Goal: Task Accomplishment & Management: Complete application form

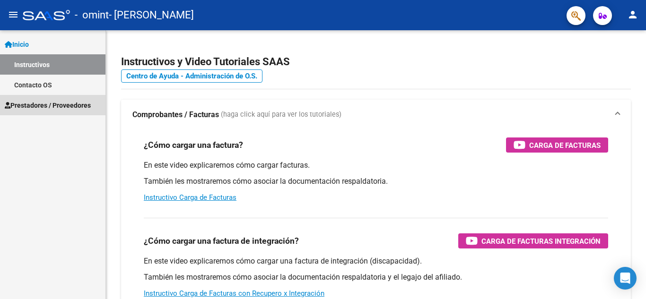
click at [53, 107] on span "Prestadores / Proveedores" at bounding box center [48, 105] width 86 height 10
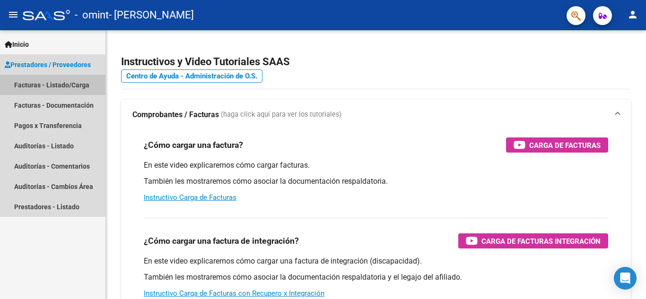
click at [48, 83] on link "Facturas - Listado/Carga" at bounding box center [52, 85] width 105 height 20
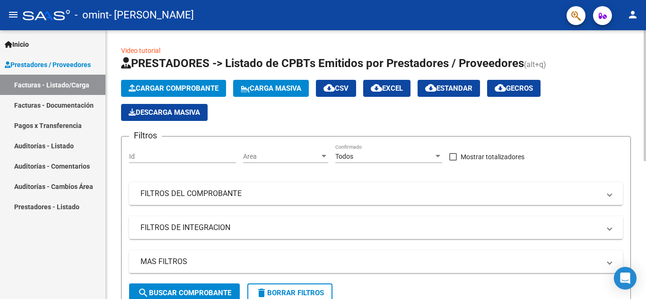
click at [171, 87] on span "Cargar Comprobante" at bounding box center [174, 88] width 90 height 9
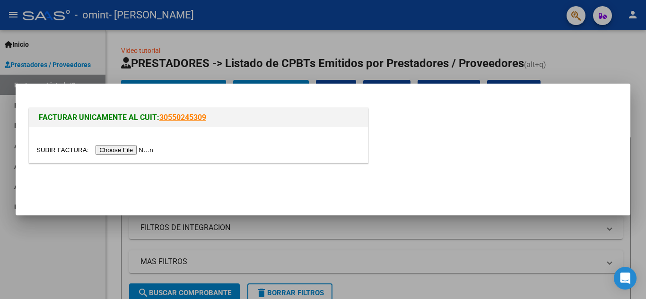
click at [221, 56] on div at bounding box center [323, 149] width 646 height 299
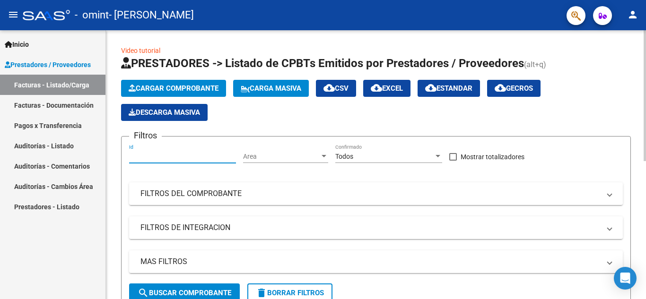
click at [183, 156] on input "Id" at bounding box center [182, 157] width 107 height 8
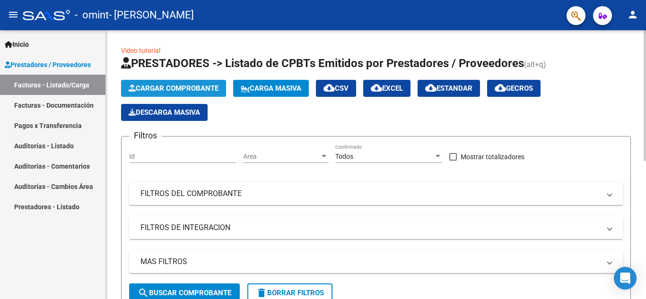
click at [167, 86] on span "Cargar Comprobante" at bounding box center [174, 88] width 90 height 9
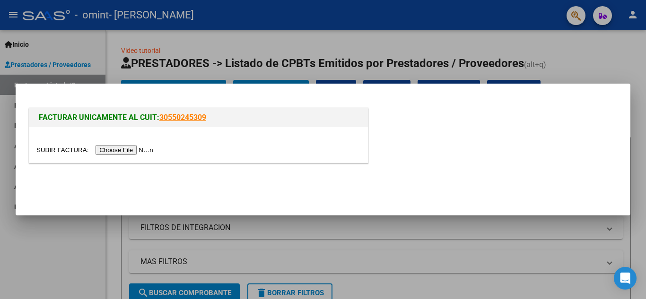
click at [126, 150] on input "file" at bounding box center [96, 150] width 120 height 10
click at [185, 69] on div at bounding box center [323, 149] width 646 height 299
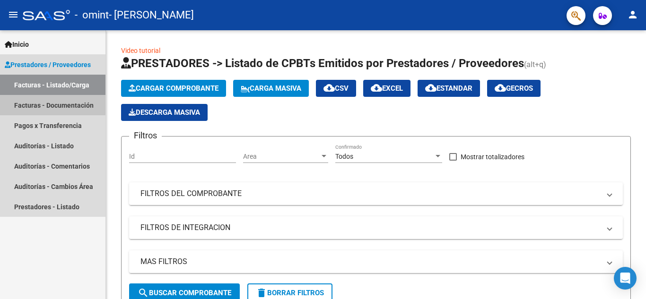
click at [47, 104] on link "Facturas - Documentación" at bounding box center [52, 105] width 105 height 20
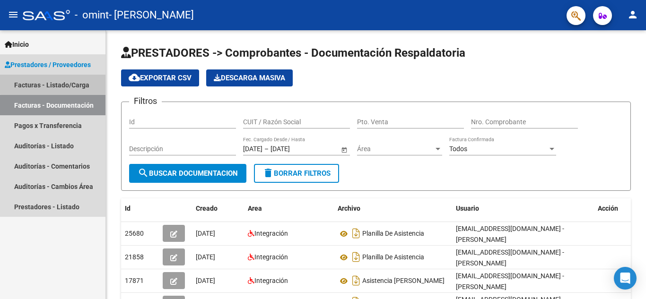
click at [56, 84] on link "Facturas - Listado/Carga" at bounding box center [52, 85] width 105 height 20
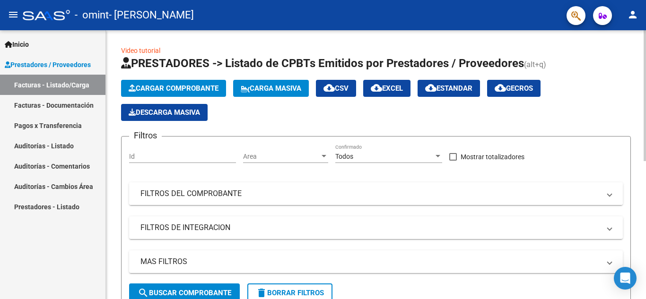
click at [204, 193] on mat-panel-title "FILTROS DEL COMPROBANTE" at bounding box center [369, 194] width 459 height 10
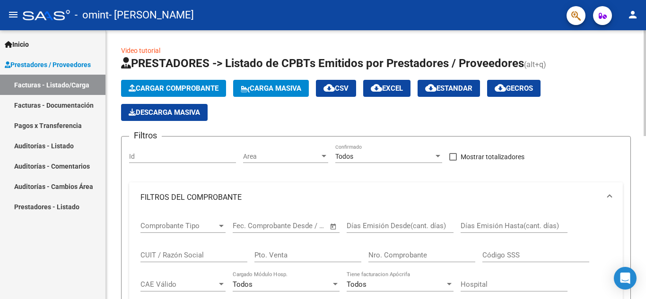
click at [204, 193] on mat-panel-title "FILTROS DEL COMPROBANTE" at bounding box center [369, 197] width 459 height 10
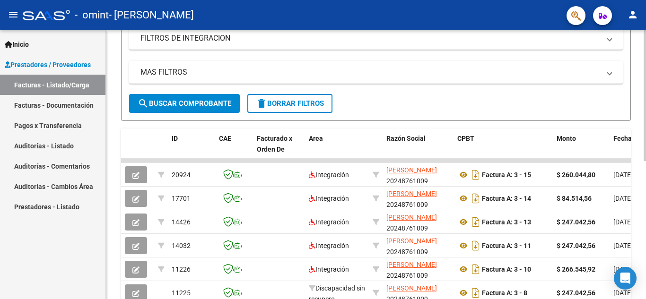
click at [645, 244] on div at bounding box center [644, 190] width 2 height 131
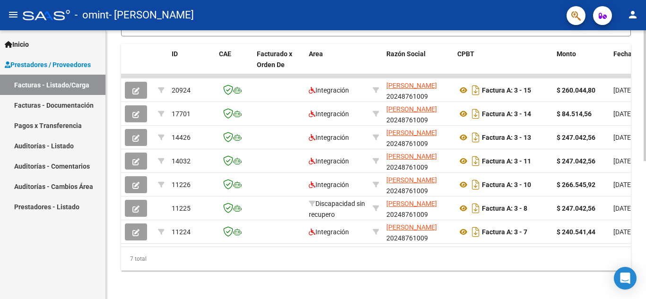
scroll to position [276, 0]
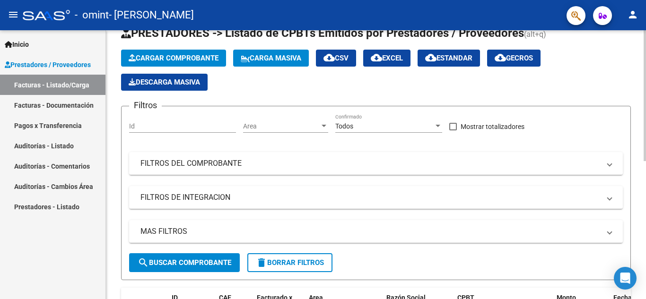
click at [636, 145] on div "Video tutorial PRESTADORES -> Listado de CPBTs Emitidos por Prestadores / Prove…" at bounding box center [377, 272] width 542 height 545
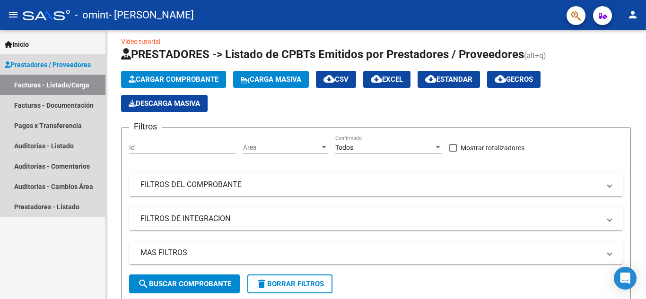
click at [58, 81] on link "Facturas - Listado/Carga" at bounding box center [52, 85] width 105 height 20
click at [48, 86] on link "Facturas - Listado/Carga" at bounding box center [52, 85] width 105 height 20
click at [47, 64] on span "Prestadores / Proveedores" at bounding box center [48, 65] width 86 height 10
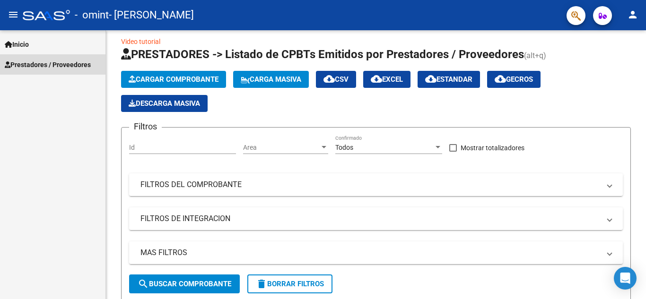
click at [47, 64] on span "Prestadores / Proveedores" at bounding box center [48, 65] width 86 height 10
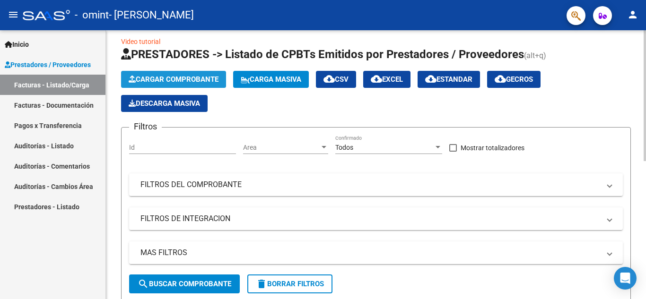
click at [161, 80] on span "Cargar Comprobante" at bounding box center [174, 79] width 90 height 9
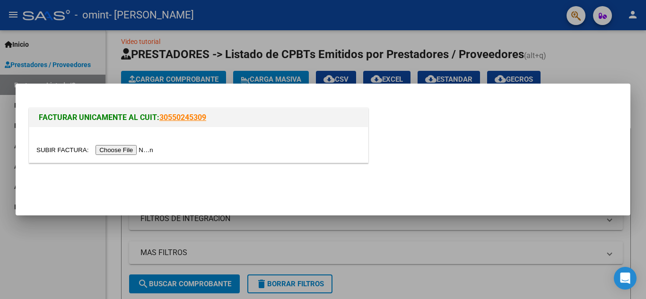
click at [123, 151] on input "file" at bounding box center [96, 150] width 120 height 10
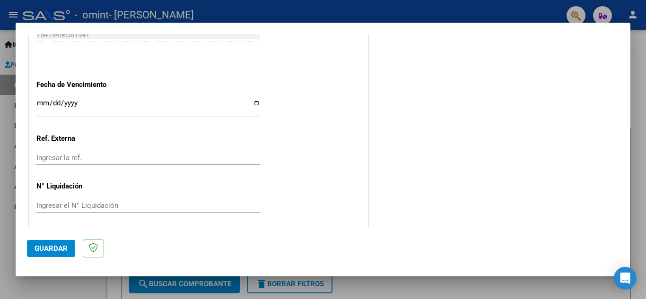
scroll to position [662, 0]
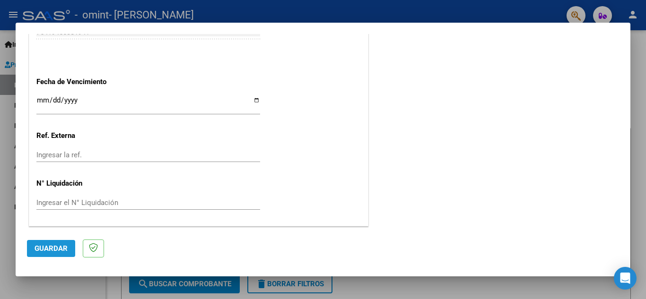
click at [56, 250] on span "Guardar" at bounding box center [51, 248] width 33 height 9
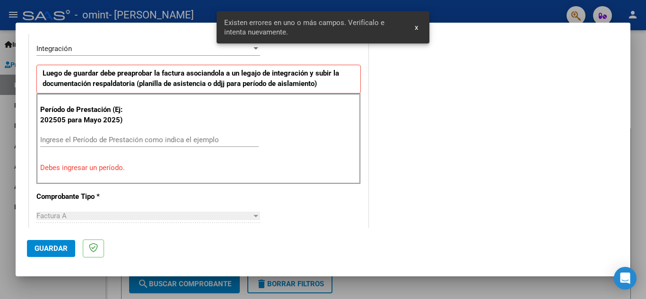
scroll to position [232, 0]
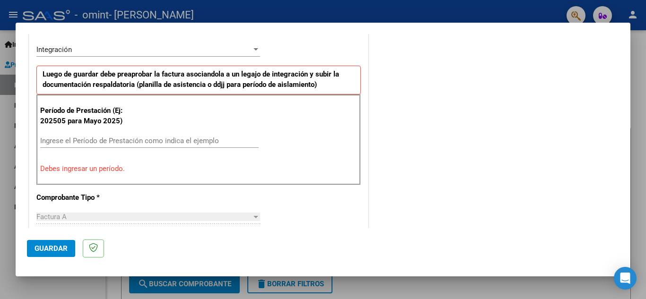
click at [109, 138] on input "Ingrese el Período de Prestación como indica el ejemplo" at bounding box center [149, 141] width 218 height 9
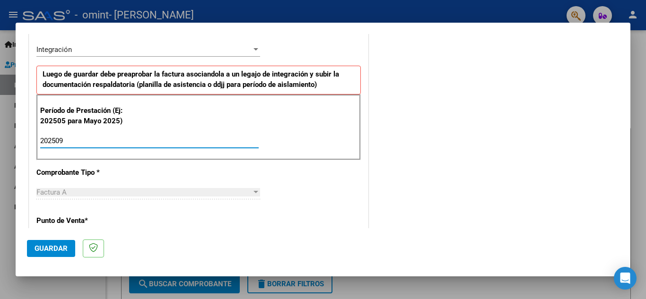
type input "202509"
click at [56, 252] on span "Guardar" at bounding box center [51, 248] width 33 height 9
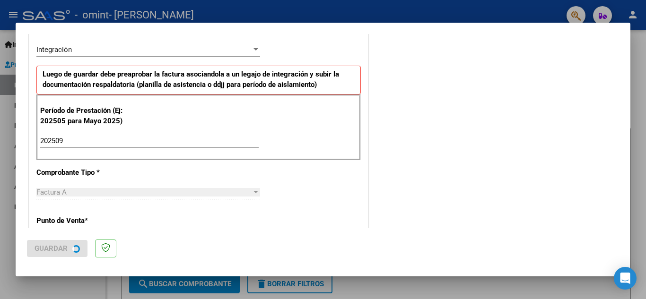
scroll to position [0, 0]
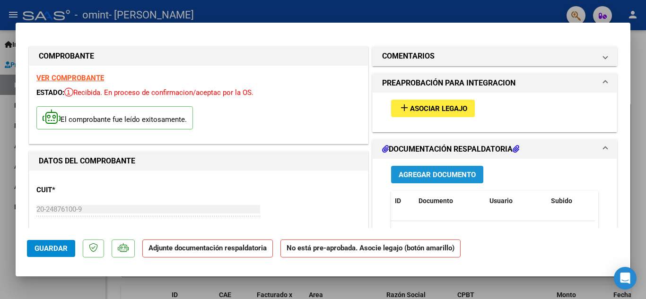
click at [423, 176] on span "Agregar Documento" at bounding box center [436, 175] width 77 height 9
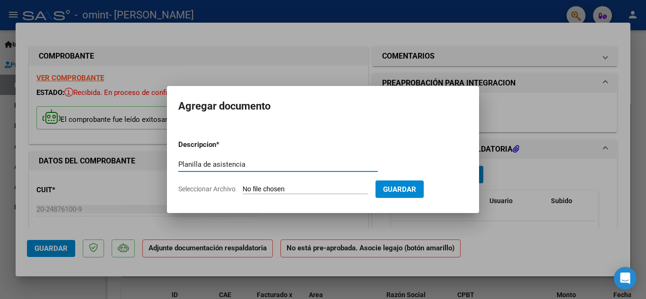
type input "Planilla de asistencia"
click at [302, 188] on input "Seleccionar Archivo" at bounding box center [304, 189] width 125 height 9
type input "C:\fakepath\Asistencia [PERSON_NAME][DATE].pdf"
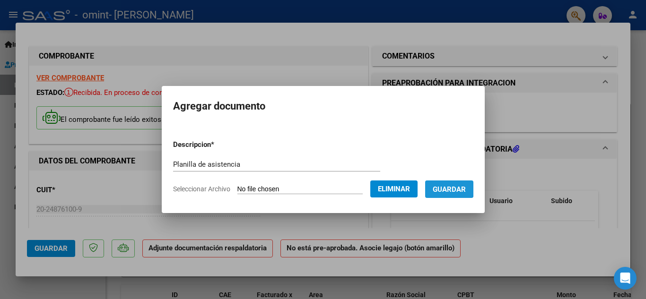
click at [453, 188] on span "Guardar" at bounding box center [448, 189] width 33 height 9
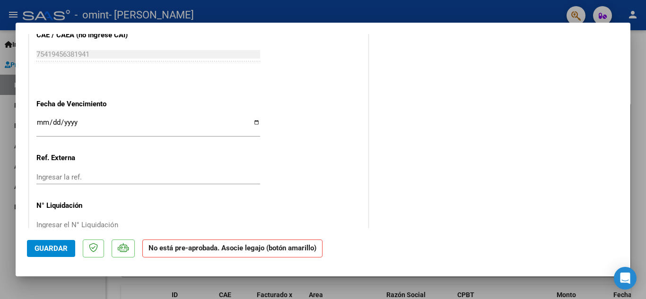
scroll to position [627, 0]
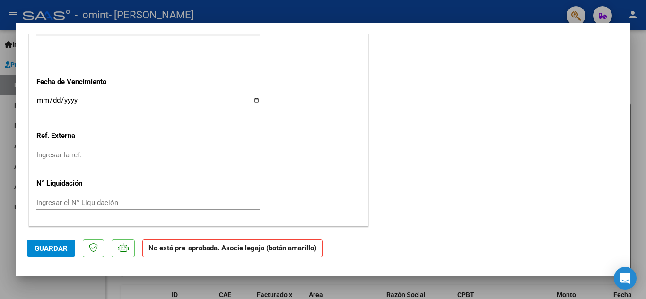
click at [53, 245] on span "Guardar" at bounding box center [51, 248] width 33 height 9
click at [639, 44] on div at bounding box center [323, 149] width 646 height 299
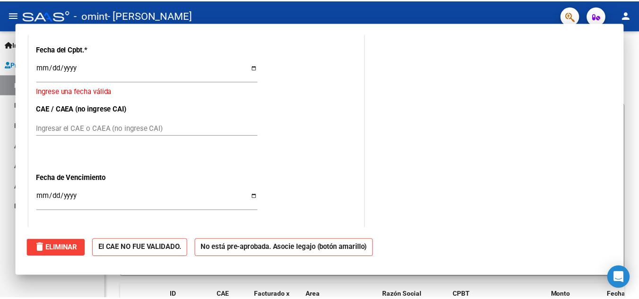
scroll to position [0, 0]
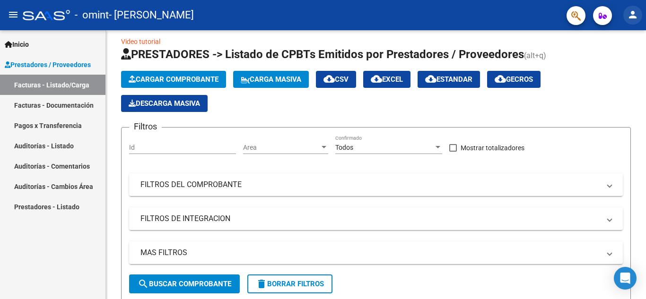
click at [633, 14] on mat-icon "person" at bounding box center [632, 14] width 11 height 11
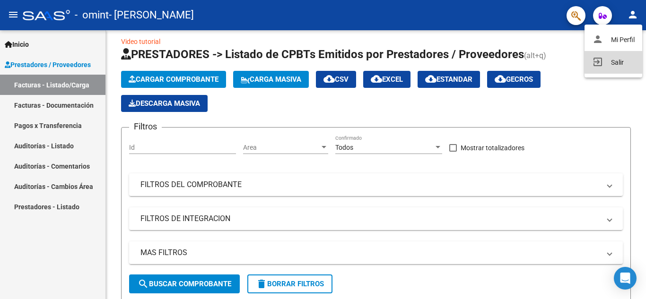
click at [613, 60] on button "exit_to_app Salir" at bounding box center [613, 62] width 58 height 23
